Goal: Task Accomplishment & Management: Use online tool/utility

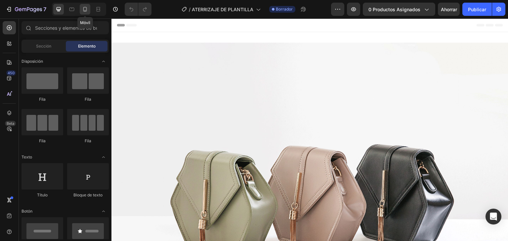
click at [83, 10] on icon at bounding box center [85, 9] width 7 height 7
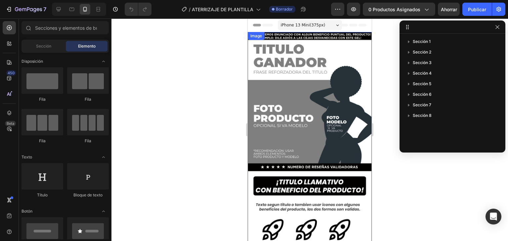
click at [296, 36] on img at bounding box center [310, 142] width 124 height 221
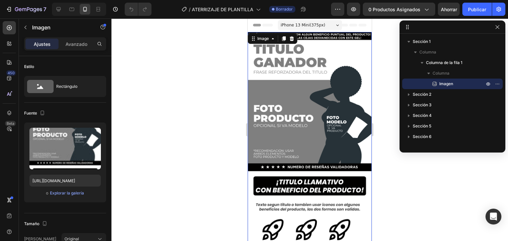
click at [383, 68] on div at bounding box center [309, 130] width 397 height 223
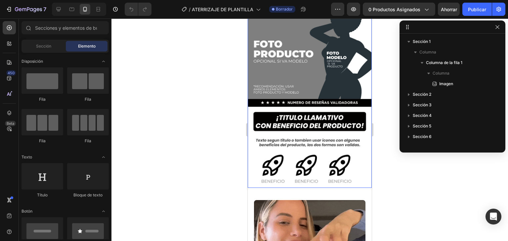
scroll to position [66, 0]
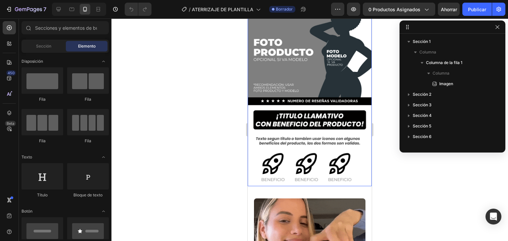
click at [305, 143] on img at bounding box center [310, 76] width 124 height 221
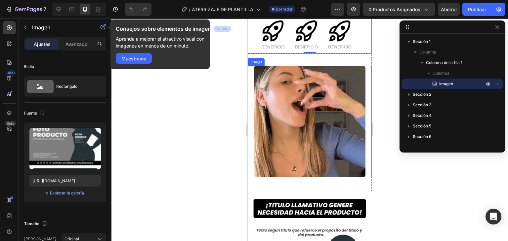
scroll to position [231, 0]
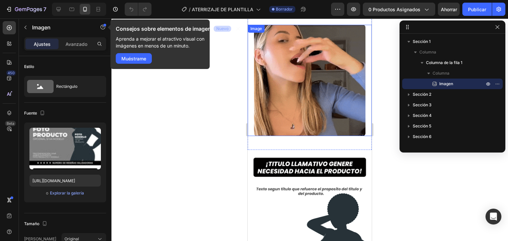
click at [293, 88] on img at bounding box center [310, 81] width 112 height 112
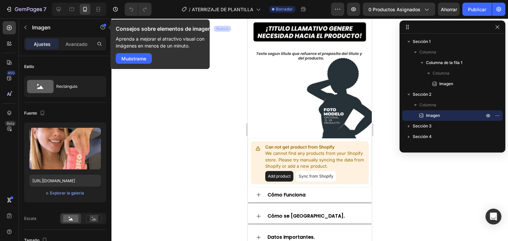
scroll to position [331, 0]
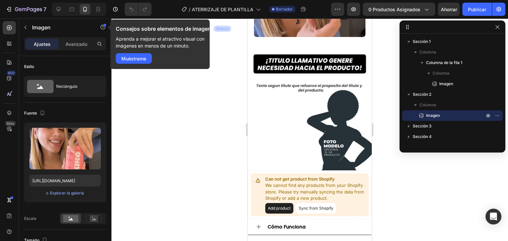
click at [293, 88] on img at bounding box center [310, 109] width 124 height 124
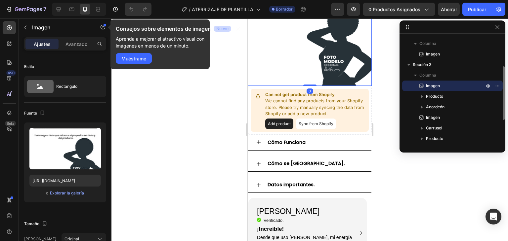
scroll to position [430, 0]
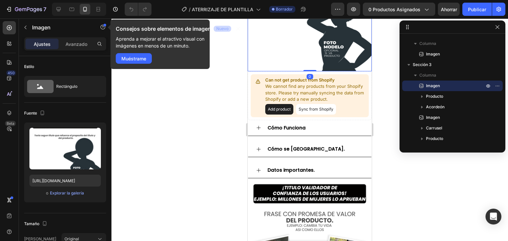
click at [293, 88] on p "We cannot find any products from your Shopify store. Please try manually syncin…" at bounding box center [315, 93] width 101 height 20
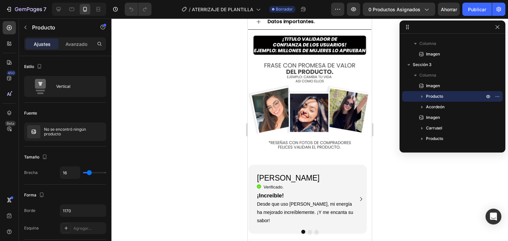
scroll to position [595, 0]
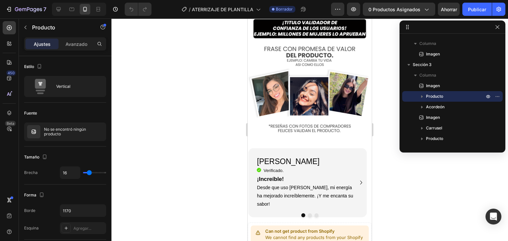
click at [291, 88] on img at bounding box center [310, 78] width 124 height 130
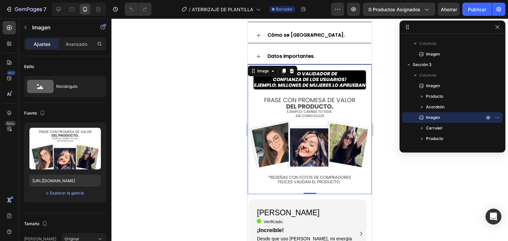
scroll to position [529, 0]
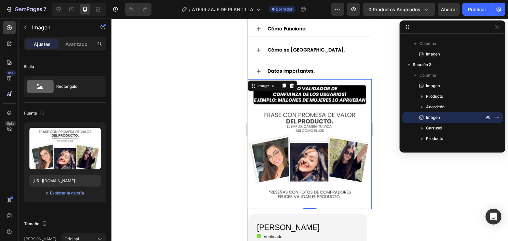
click at [378, 91] on div at bounding box center [309, 130] width 397 height 223
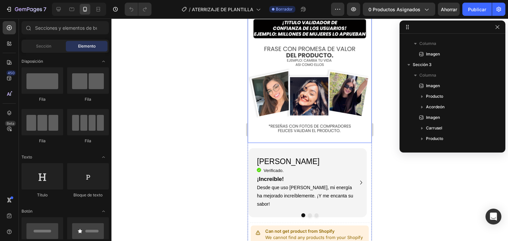
scroll to position [661, 0]
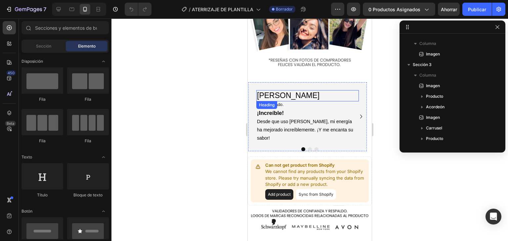
click at [306, 82] on div "[PERSON_NAME] Heading Icon Verificado. Heading Icon List ¡Increíble! Desde que …" at bounding box center [307, 116] width 118 height 69
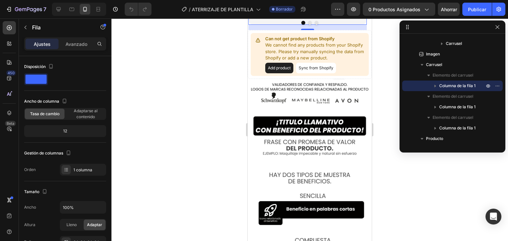
scroll to position [827, 0]
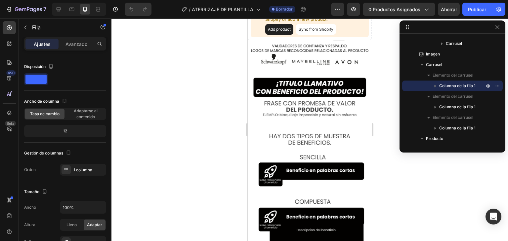
click at [335, 116] on img at bounding box center [310, 171] width 124 height 200
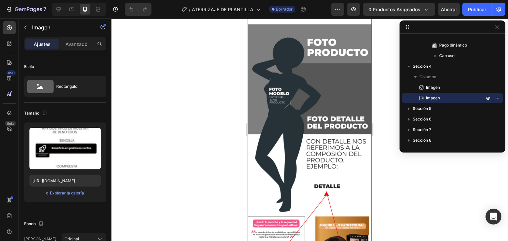
scroll to position [1212, 0]
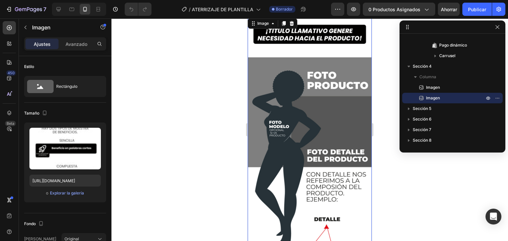
click at [331, 111] on img at bounding box center [310, 176] width 124 height 319
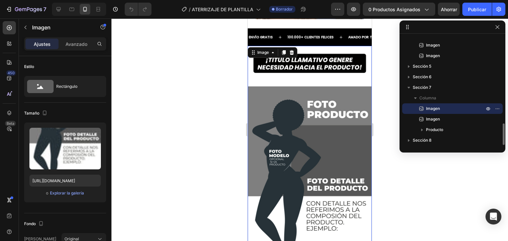
scroll to position [1179, 0]
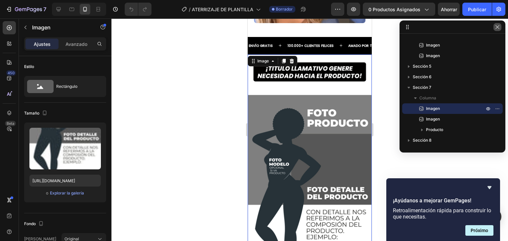
click at [496, 28] on icon "button" at bounding box center [497, 27] width 4 height 4
